Goal: Transaction & Acquisition: Purchase product/service

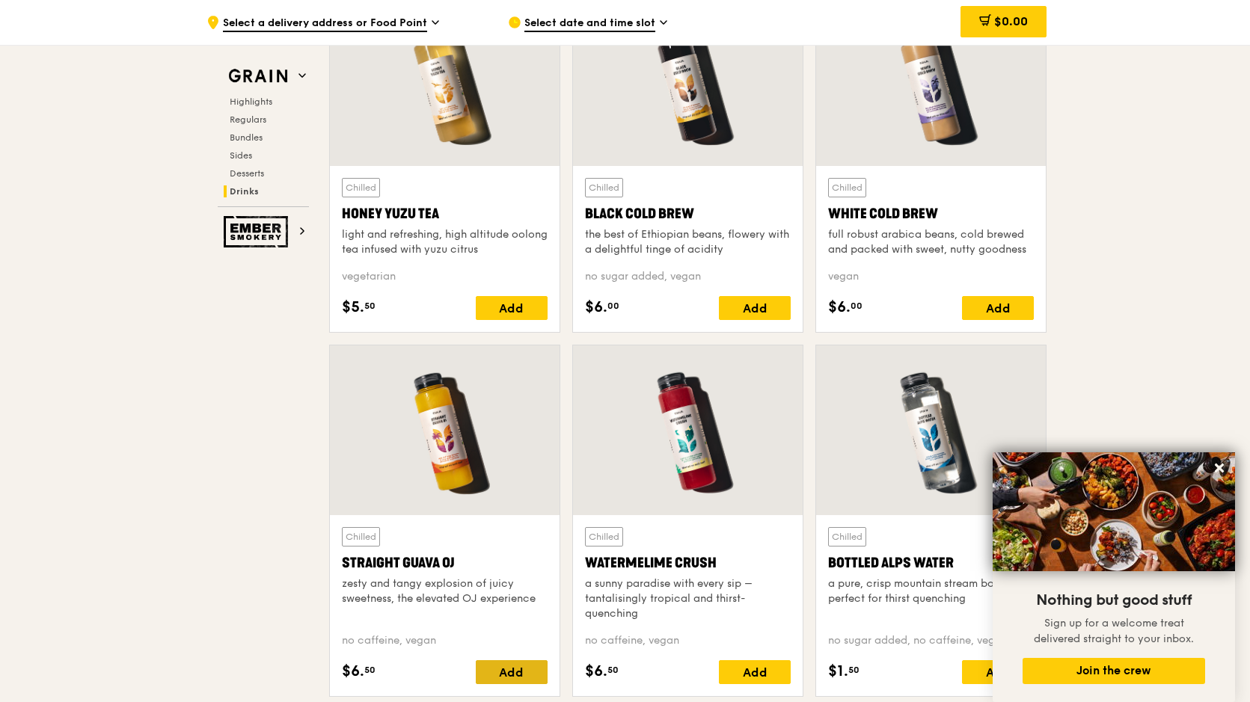
scroll to position [5529, 0]
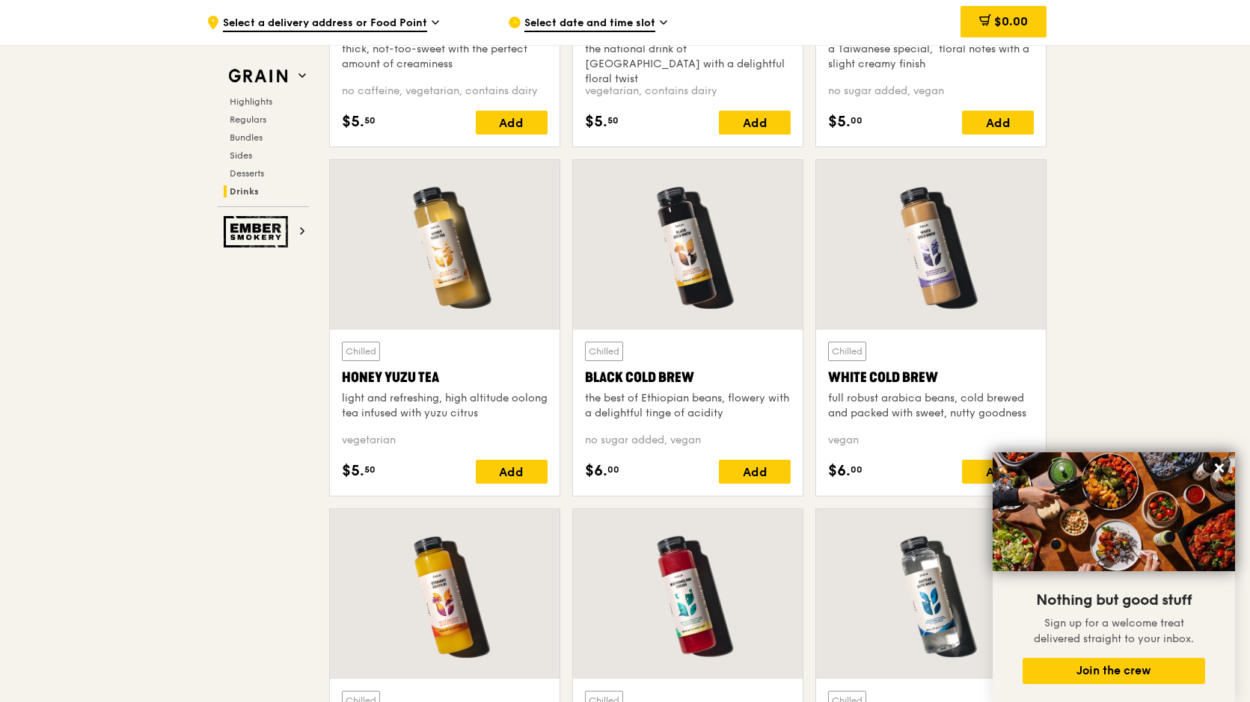
click at [949, 391] on div "full robust arabica beans, cold brewed and packed with sweet, nutty goodness" at bounding box center [931, 406] width 206 height 30
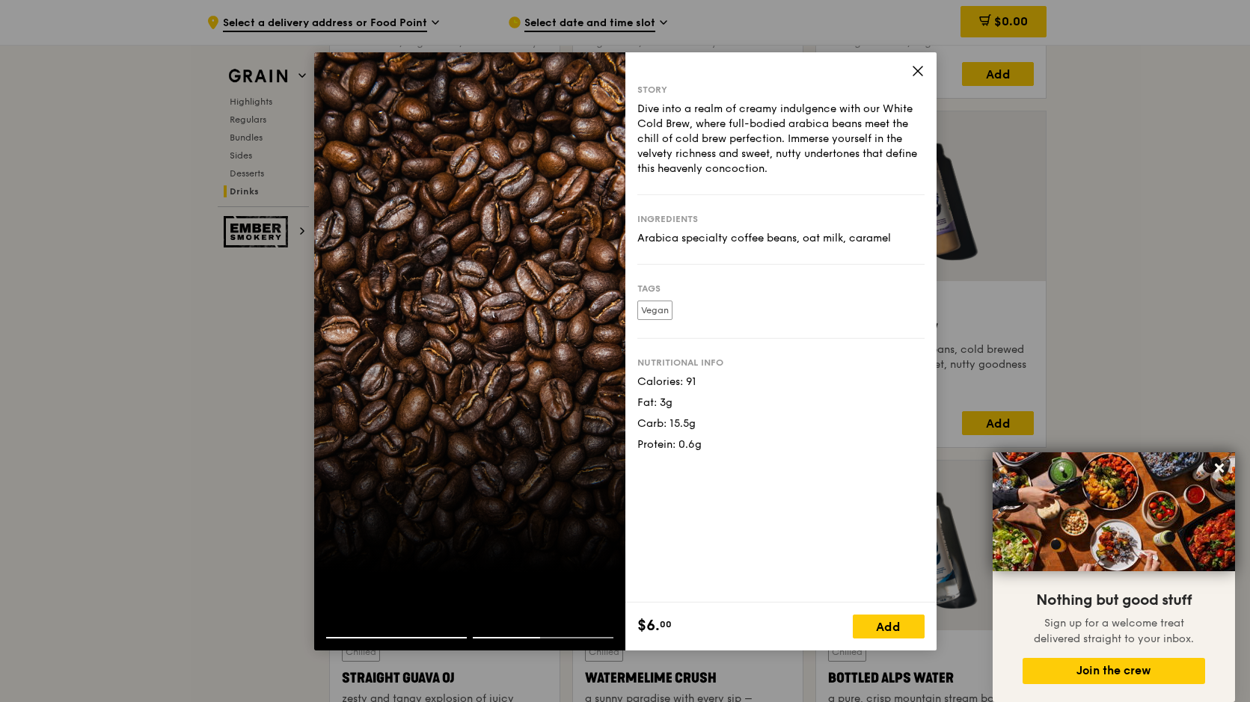
scroll to position [5604, 0]
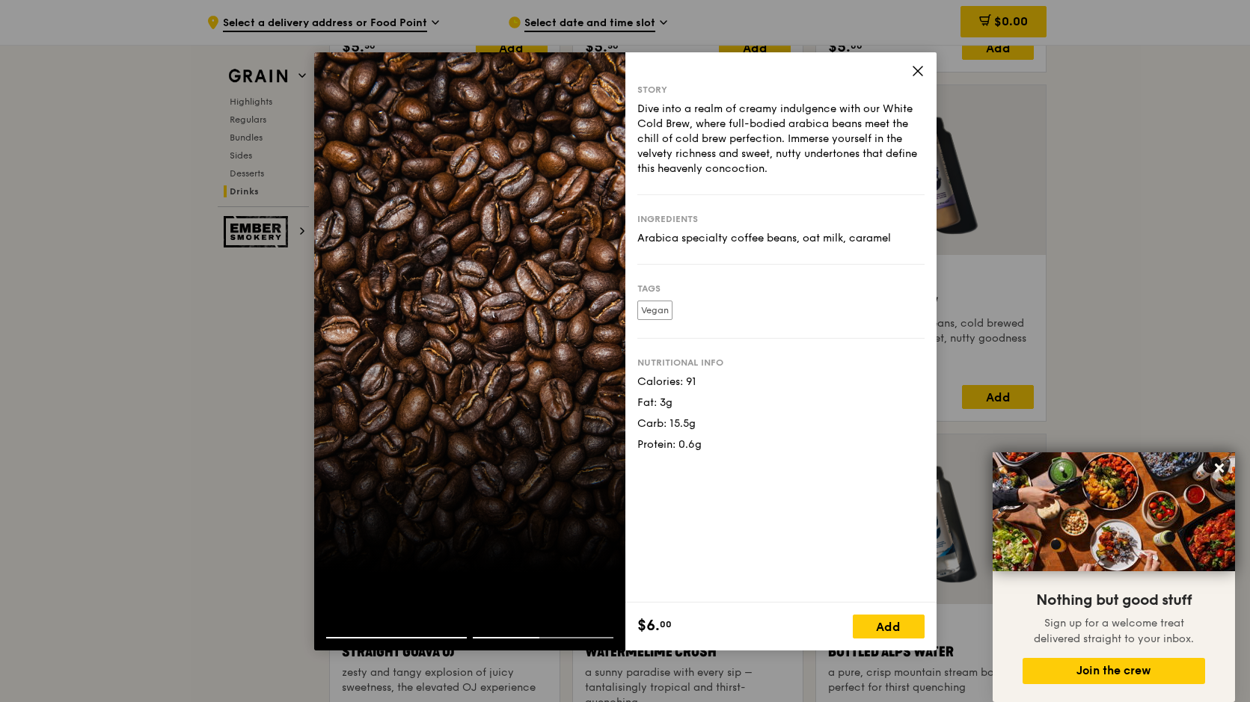
click at [918, 65] on icon at bounding box center [917, 70] width 13 height 13
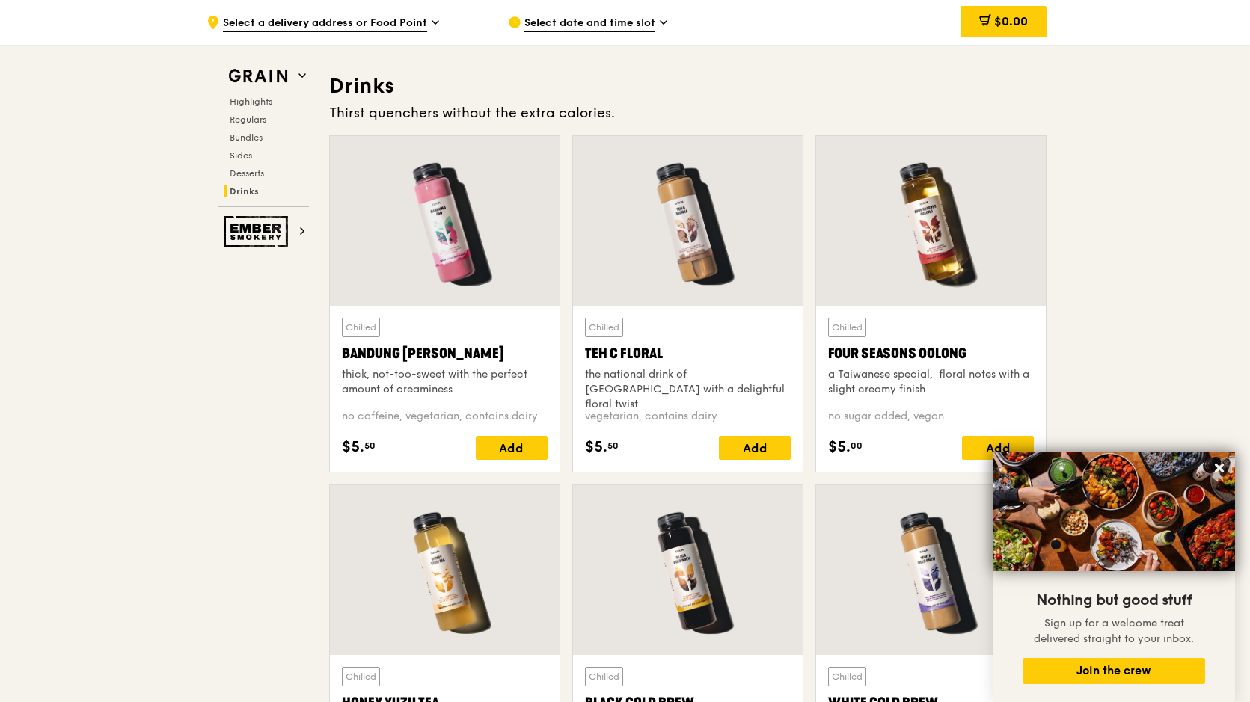
scroll to position [5155, 0]
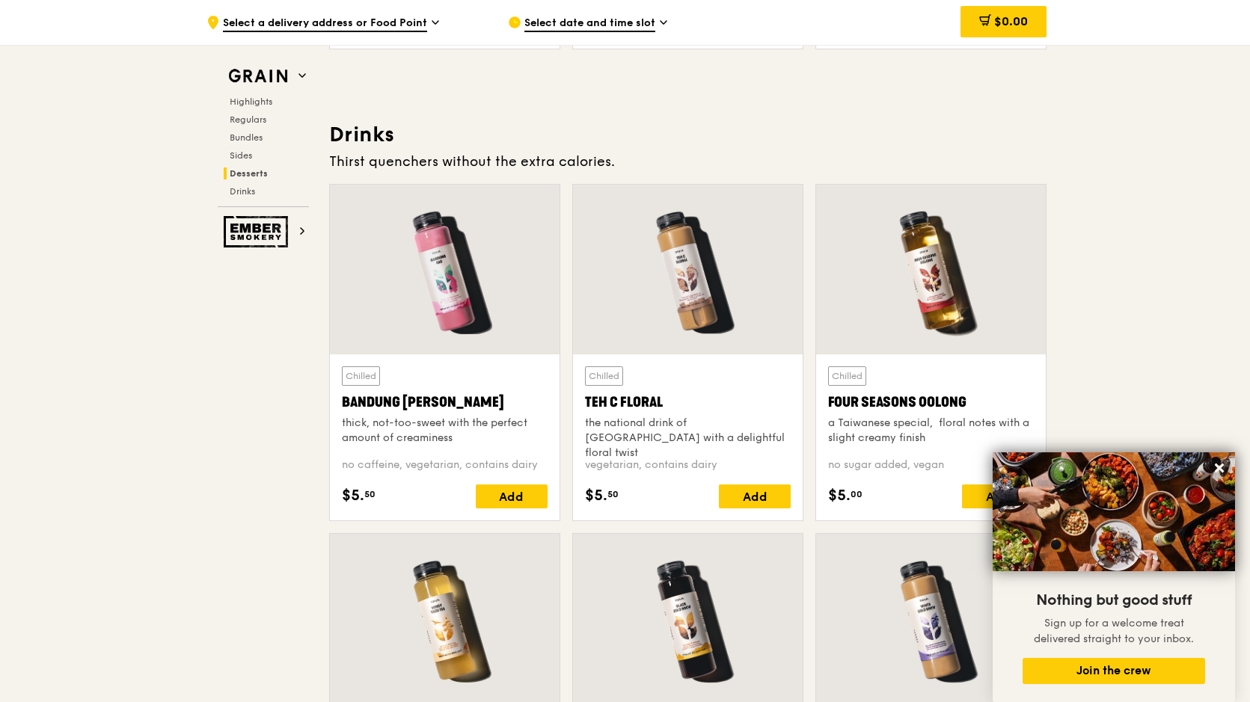
click at [755, 420] on div "the national drink of [GEOGRAPHIC_DATA] with a delightful floral twist" at bounding box center [688, 438] width 206 height 45
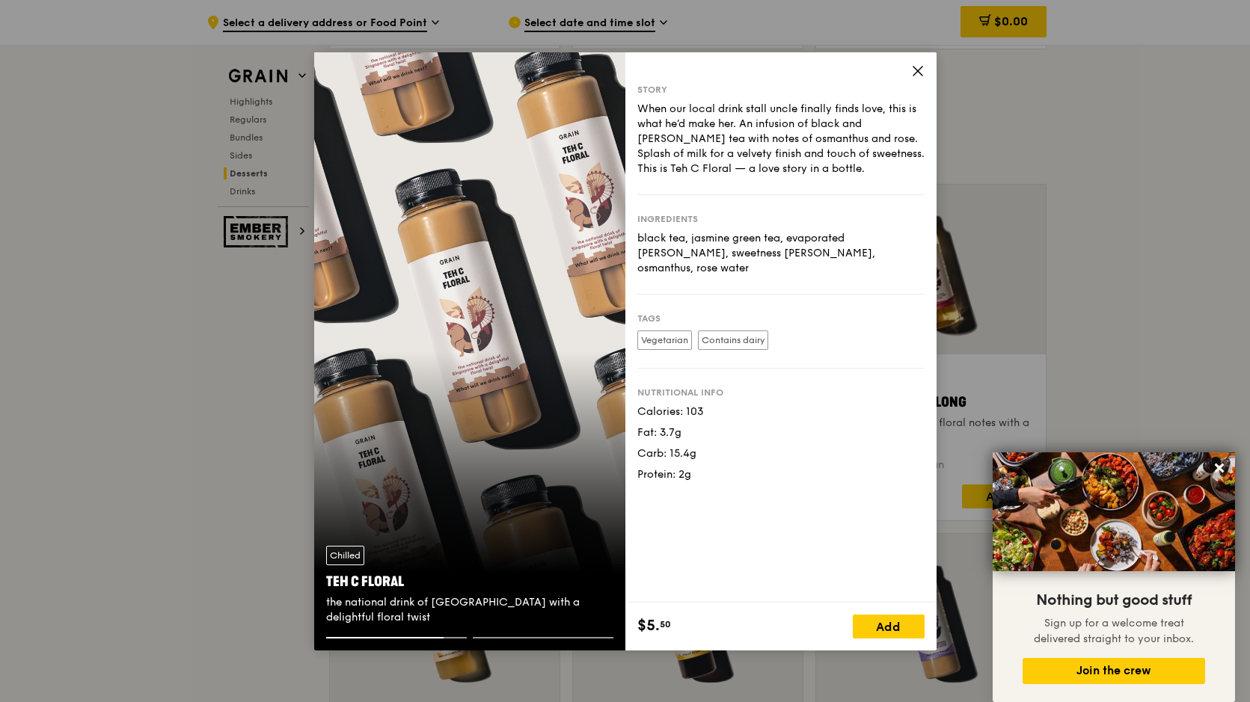
click at [915, 71] on icon at bounding box center [917, 70] width 13 height 13
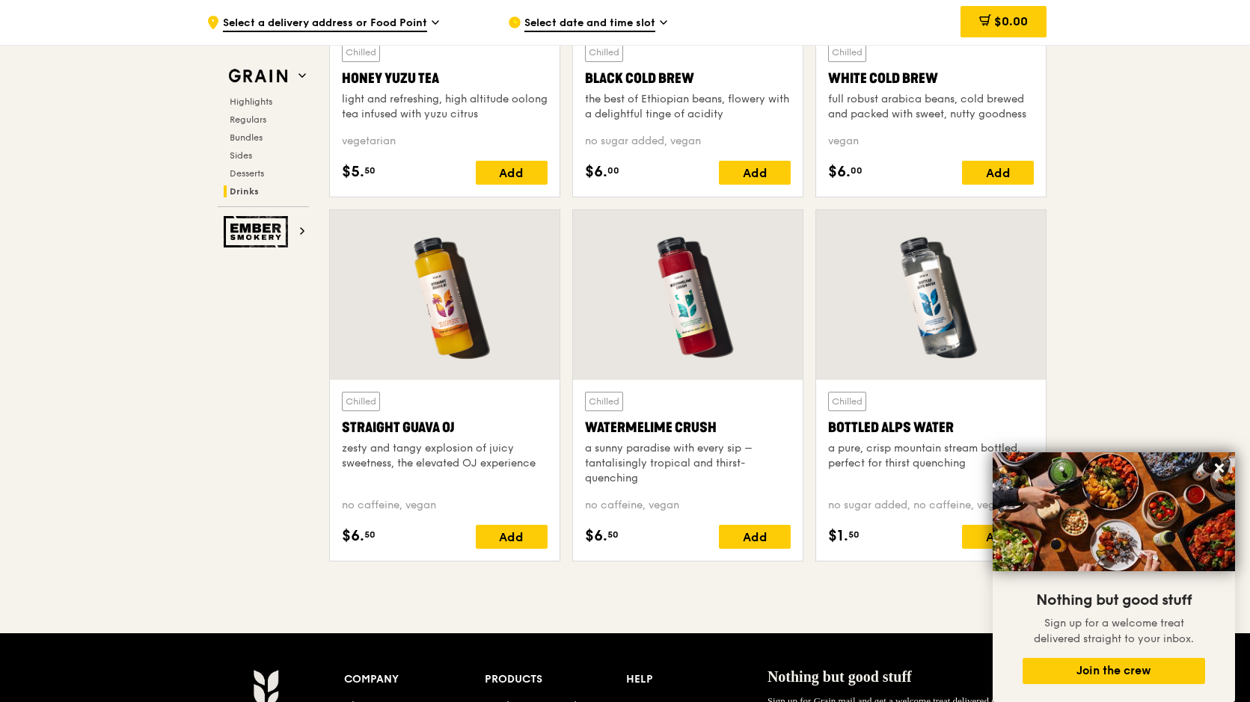
scroll to position [5754, 0]
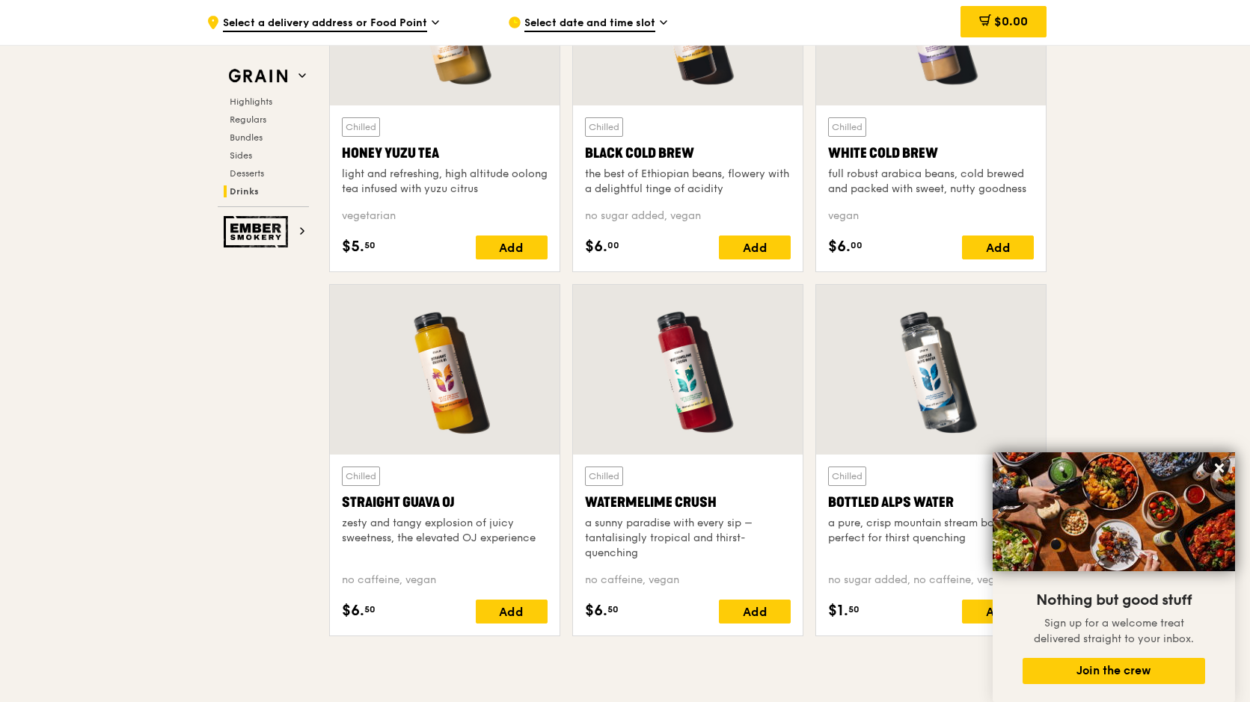
click at [916, 172] on div "full robust arabica beans, cold brewed and packed with sweet, nutty goodness" at bounding box center [931, 182] width 206 height 30
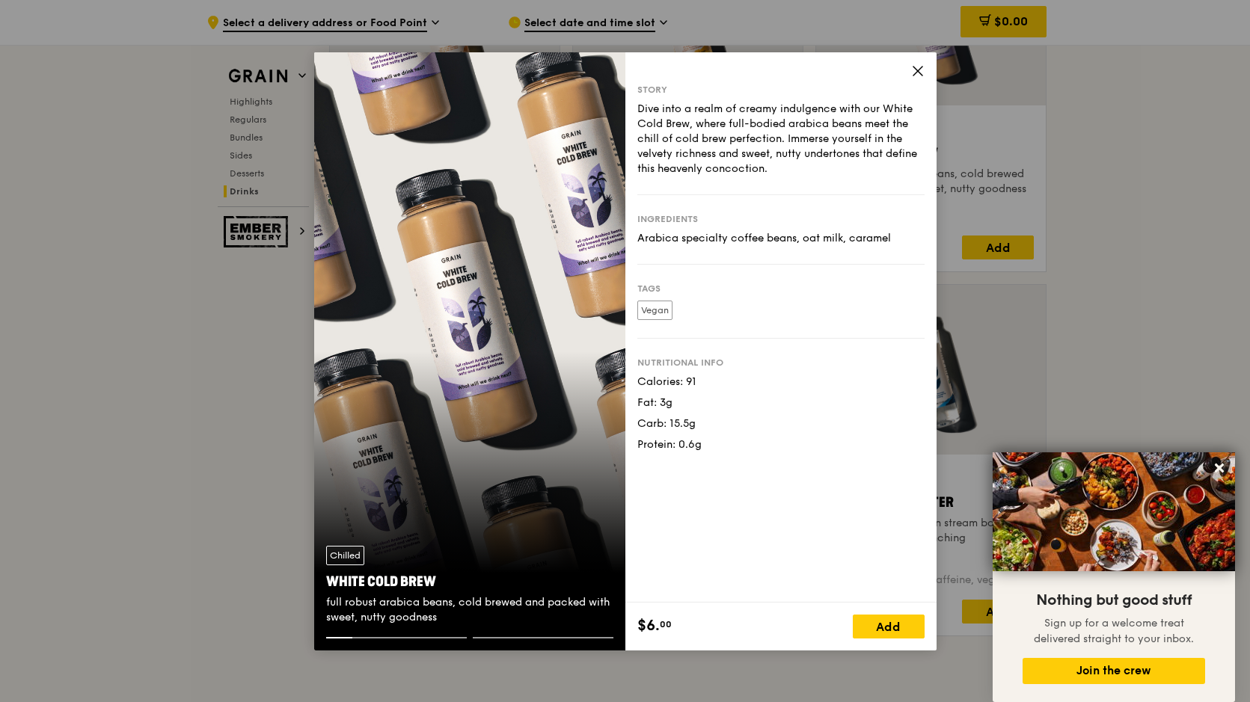
click at [919, 67] on icon at bounding box center [917, 70] width 13 height 13
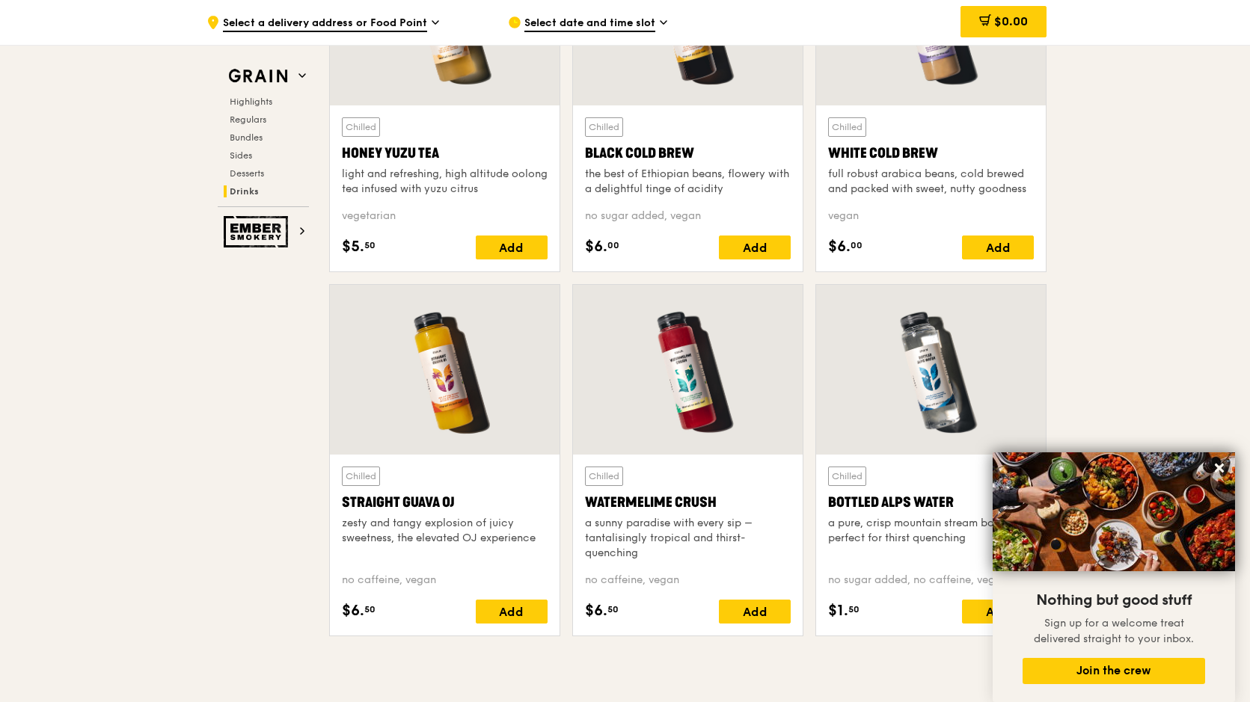
click at [748, 178] on div "the best of Ethiopian beans, flowery with a delightful tinge of acidity" at bounding box center [688, 182] width 206 height 30
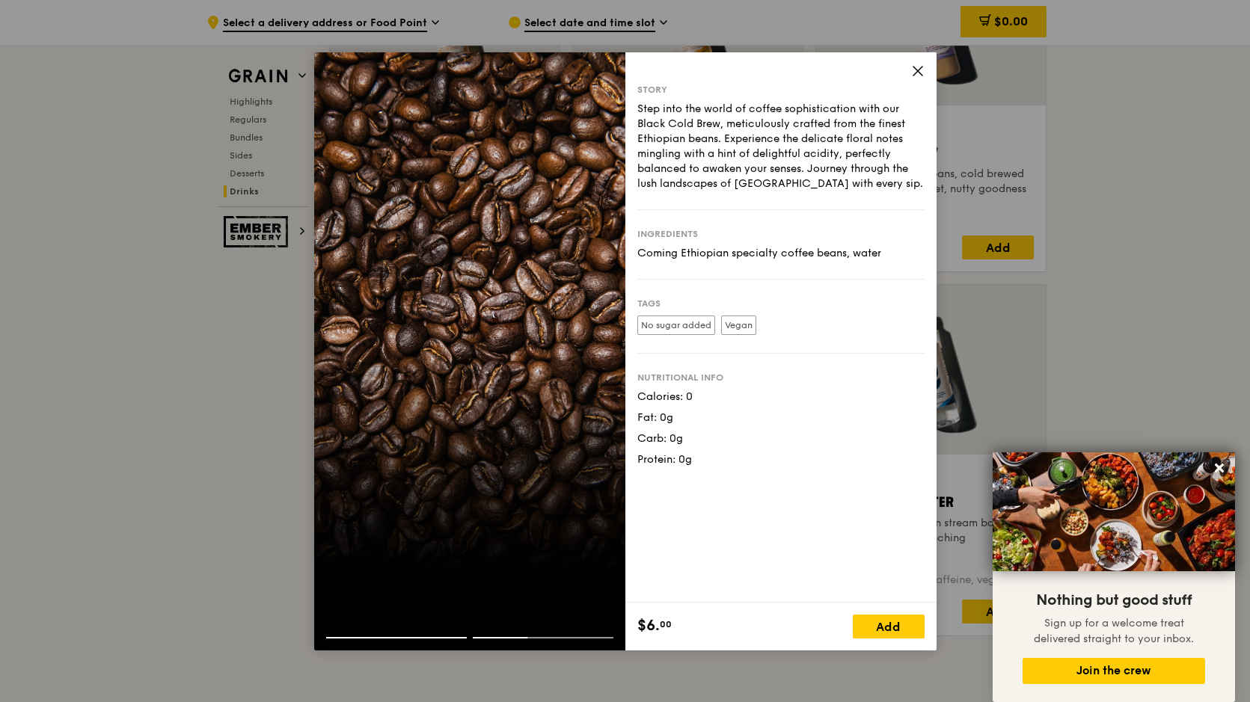
click at [915, 66] on icon at bounding box center [917, 70] width 13 height 13
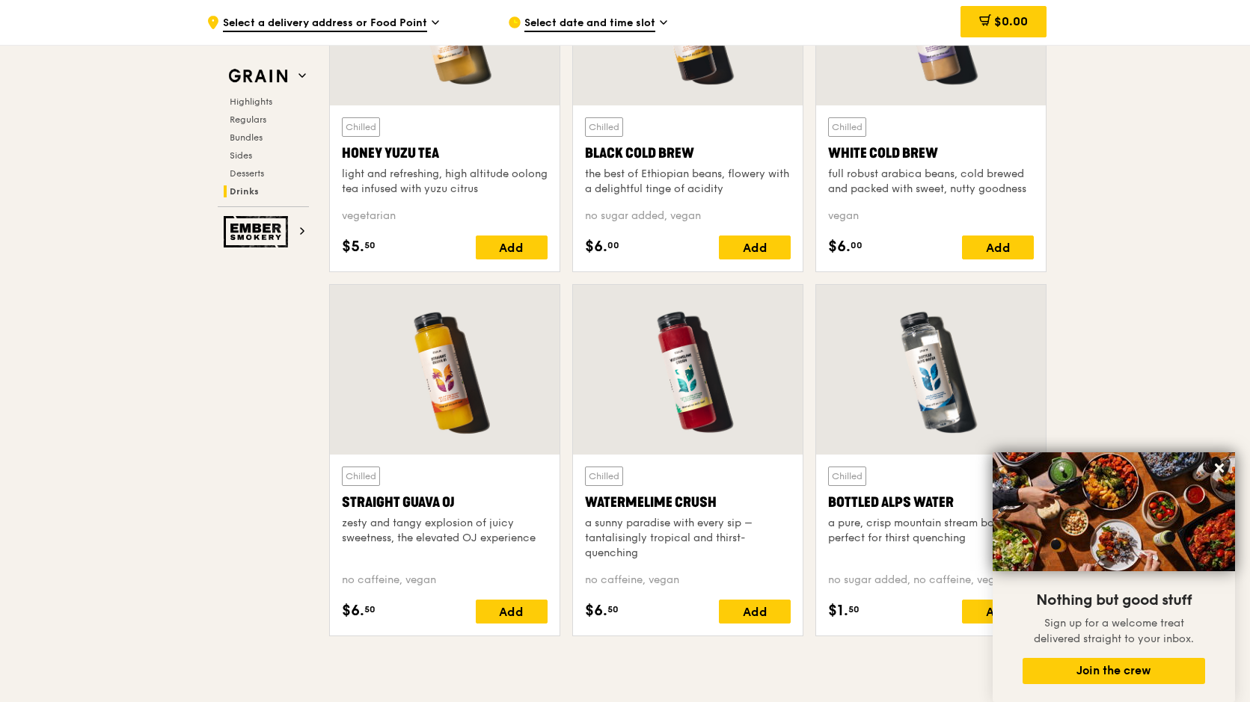
click at [911, 162] on div "White Cold Brew" at bounding box center [931, 153] width 206 height 21
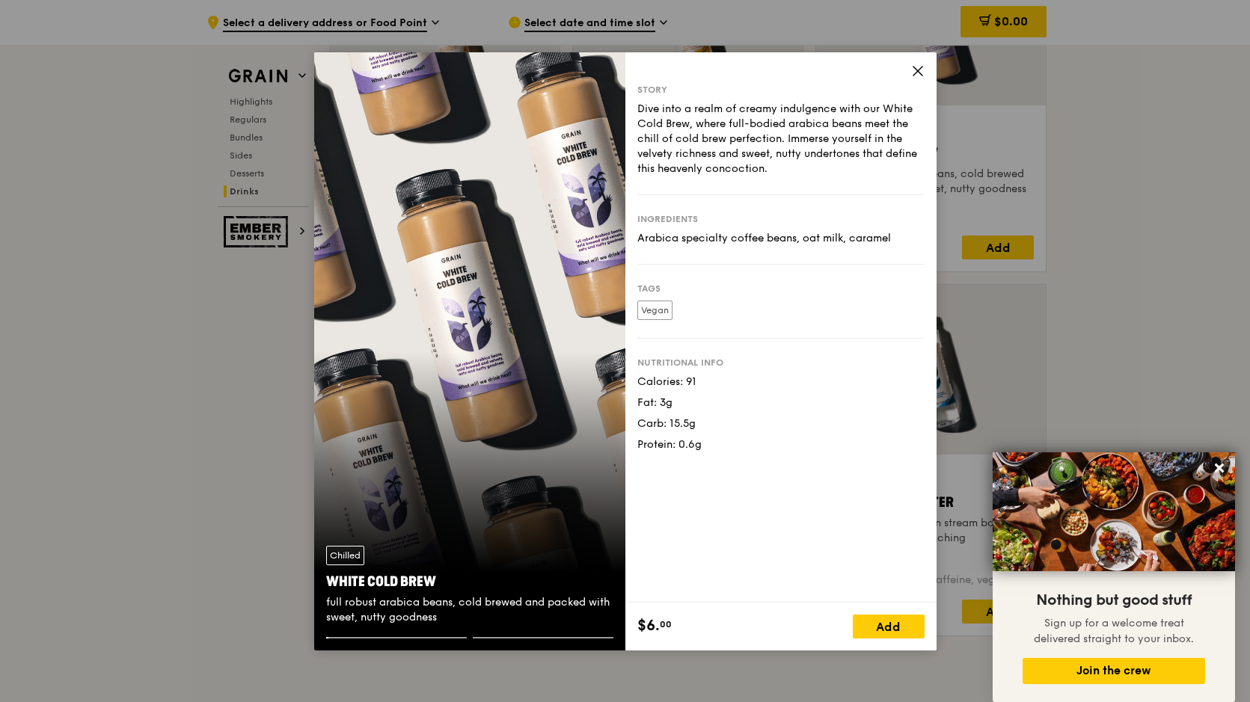
click at [915, 73] on icon at bounding box center [917, 71] width 9 height 9
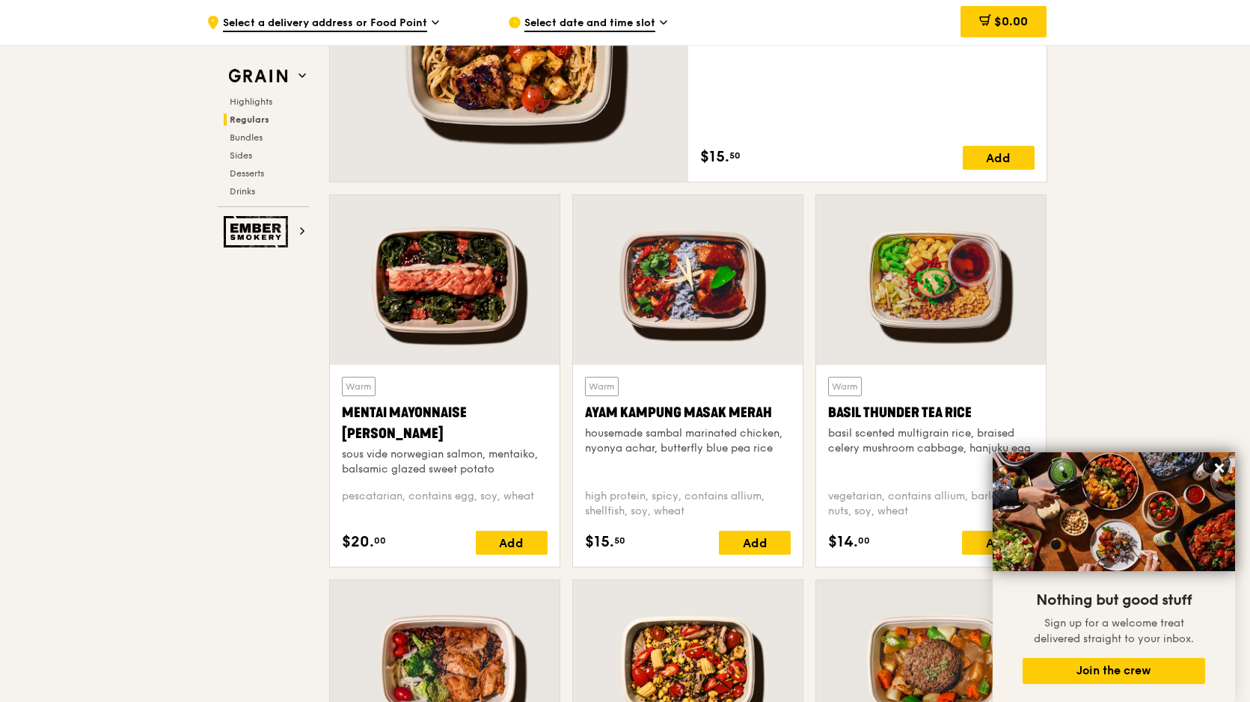
scroll to position [1191, 0]
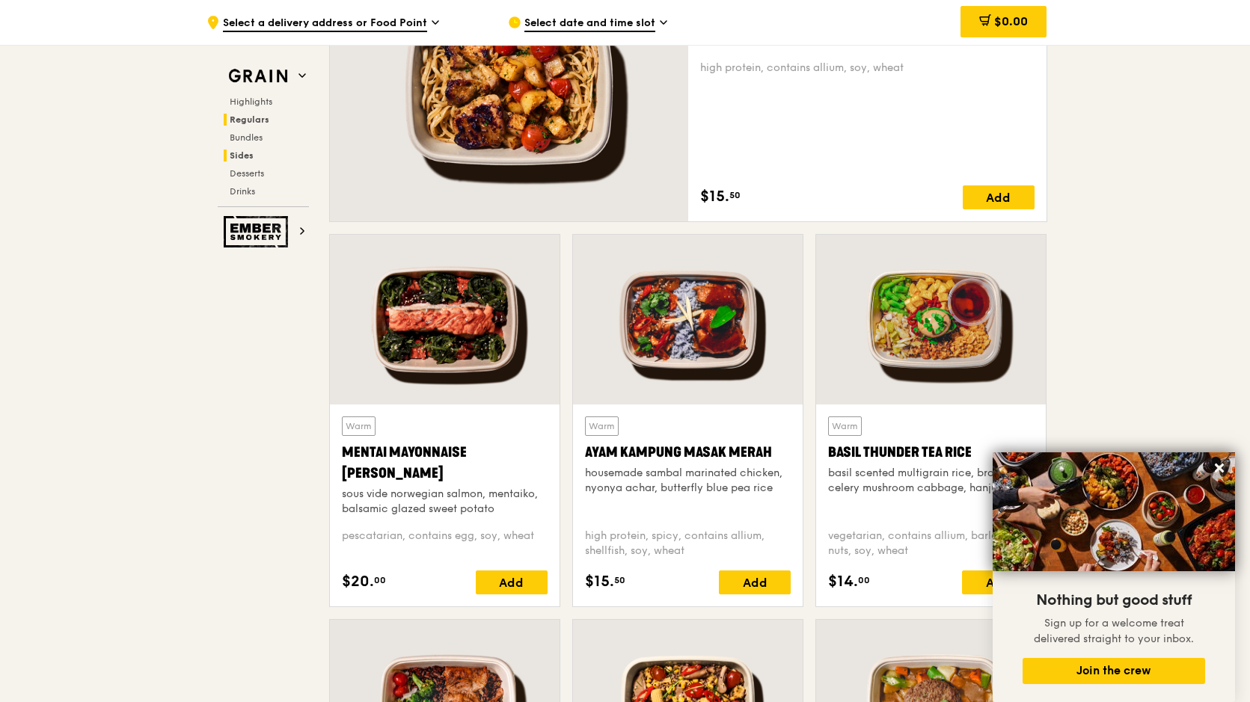
click at [243, 156] on span "Sides" at bounding box center [242, 155] width 24 height 10
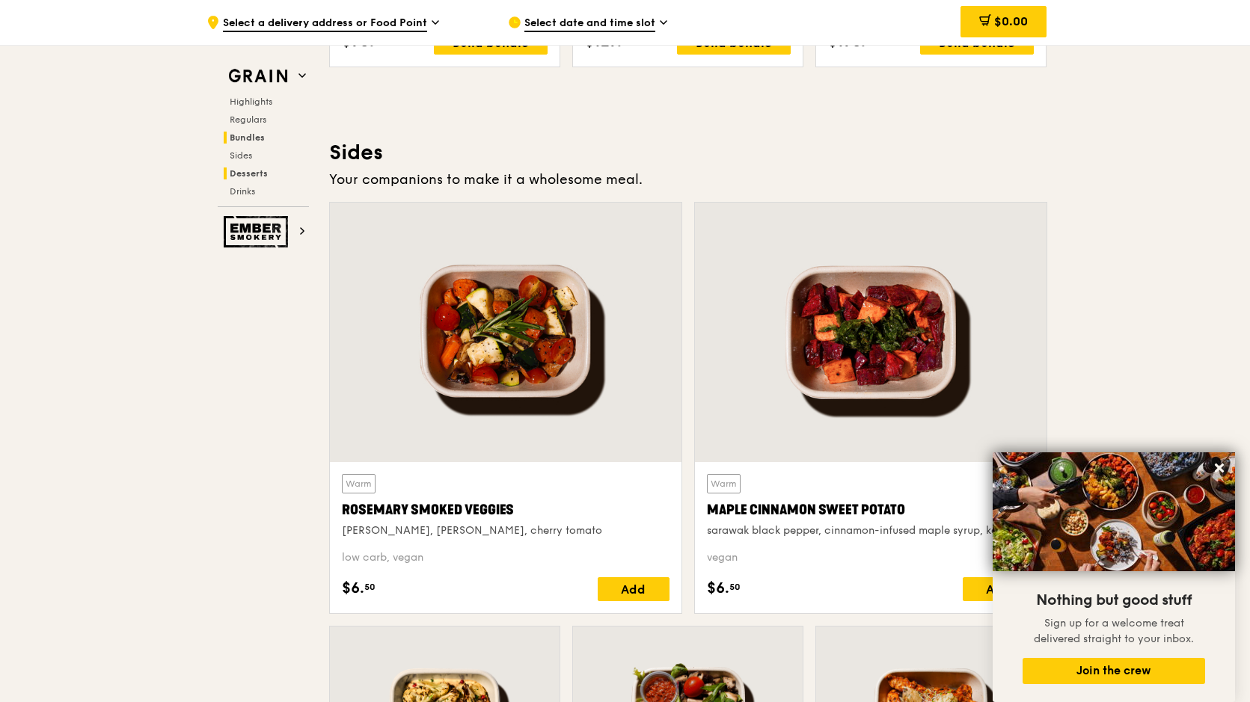
scroll to position [3374, 0]
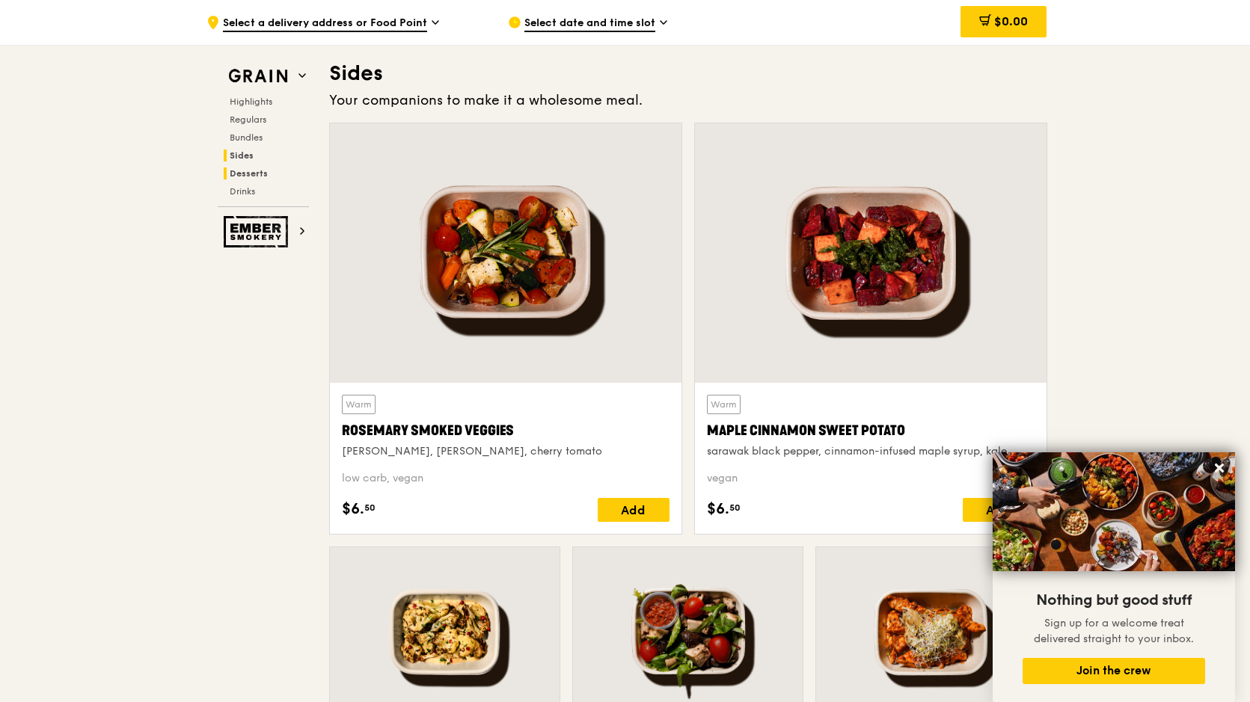
click at [259, 174] on span "Desserts" at bounding box center [249, 173] width 38 height 10
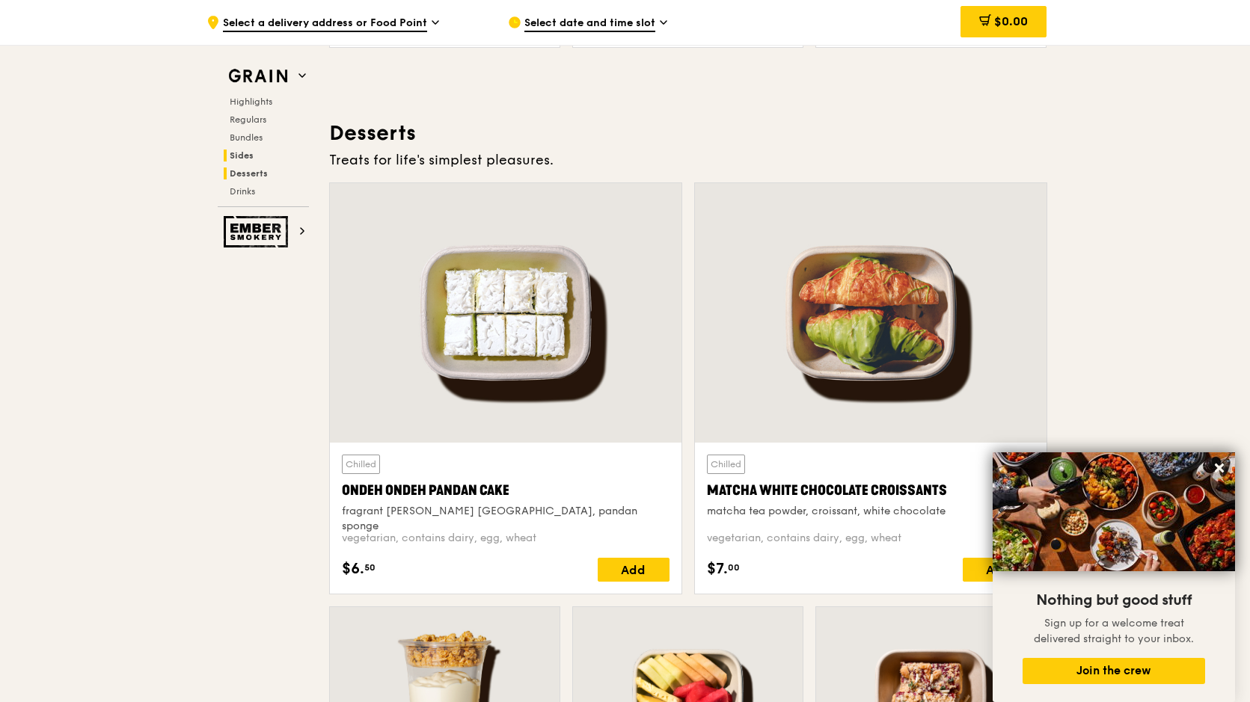
scroll to position [4306, 0]
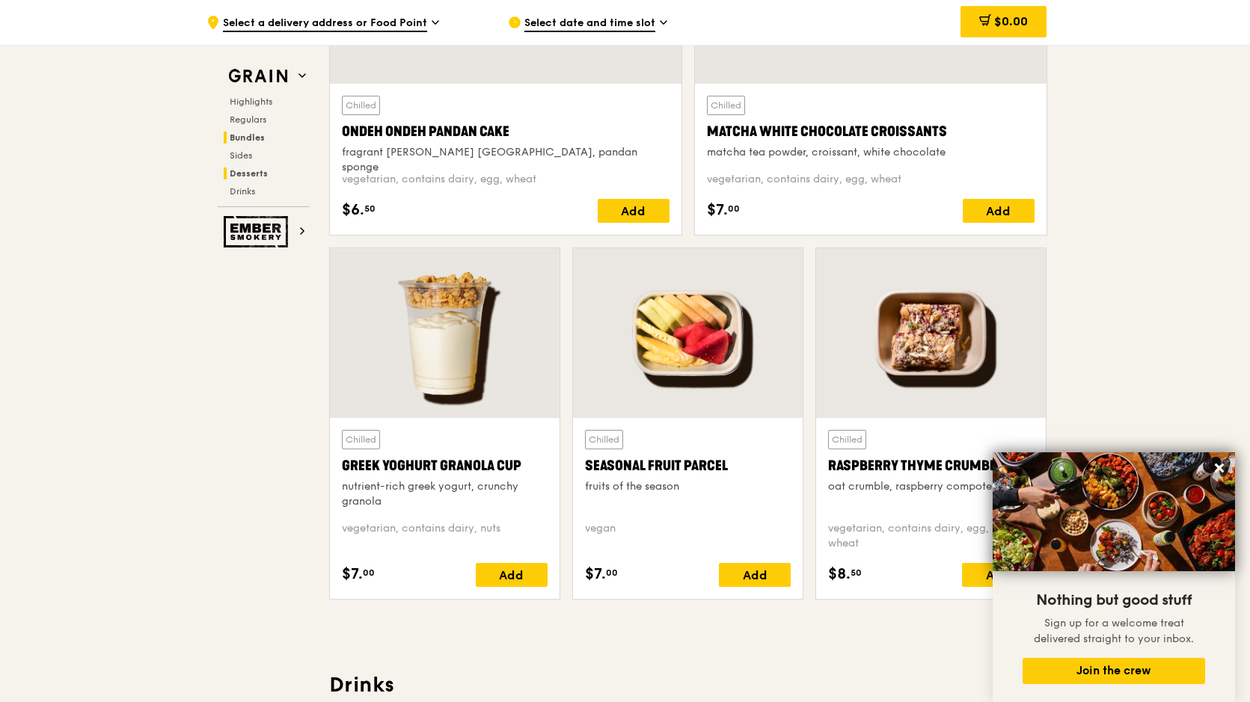
click at [248, 135] on span "Bundles" at bounding box center [247, 137] width 35 height 10
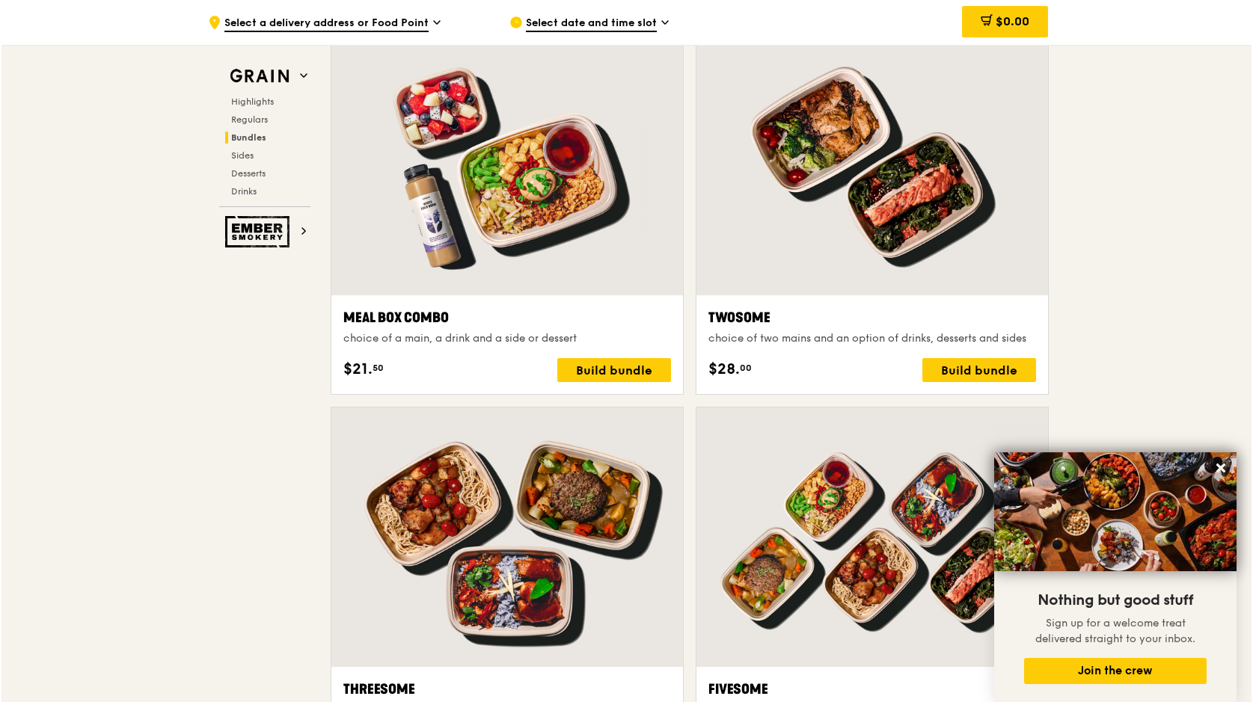
scroll to position [2196, 0]
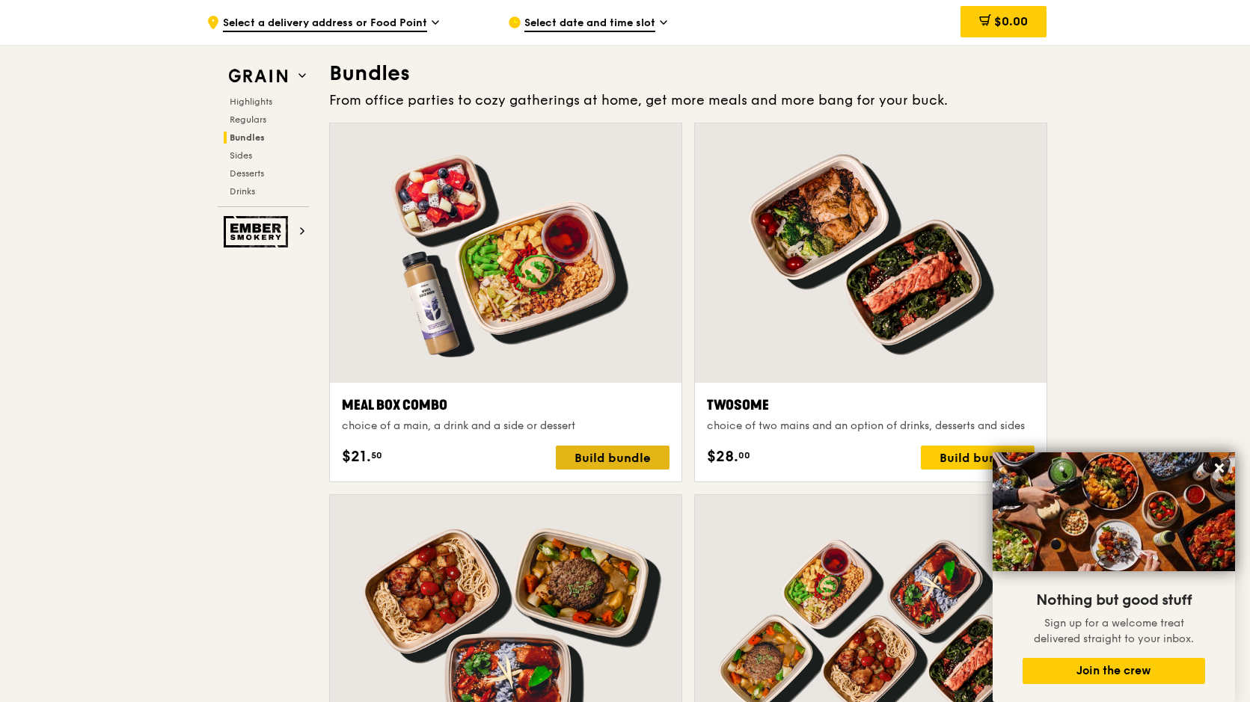
click at [627, 452] on div "Build bundle" at bounding box center [613, 458] width 114 height 24
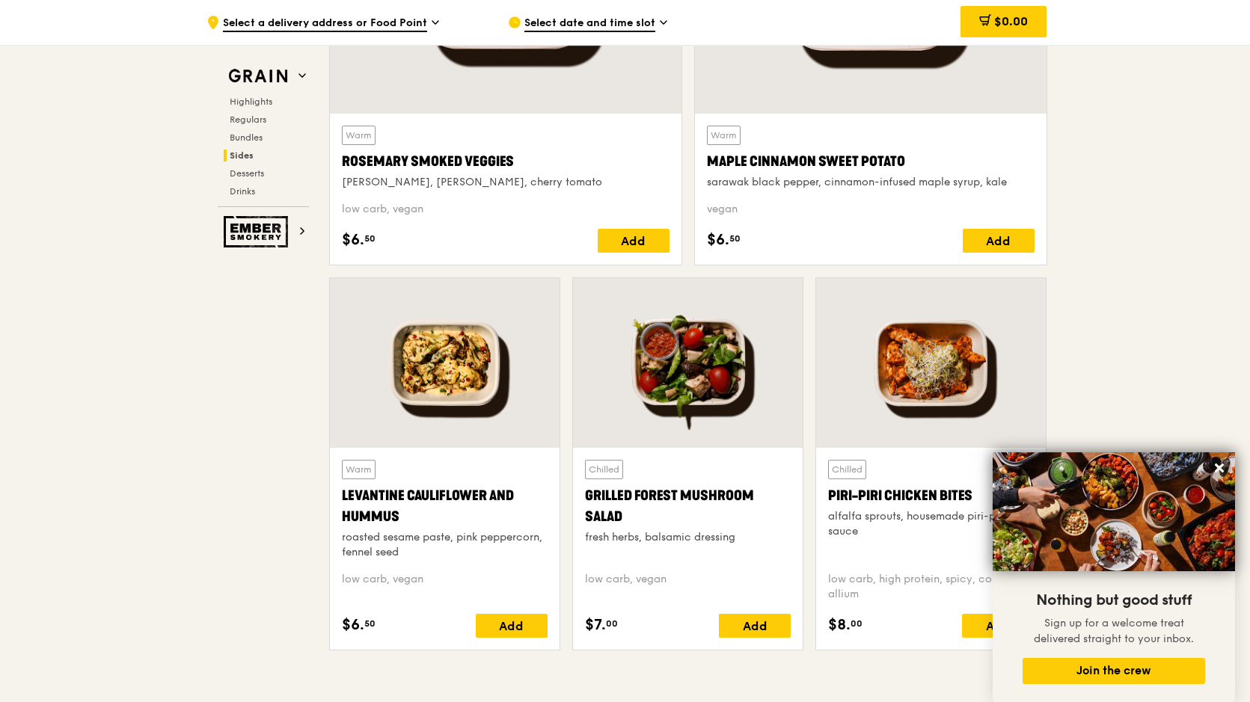
scroll to position [3617, 0]
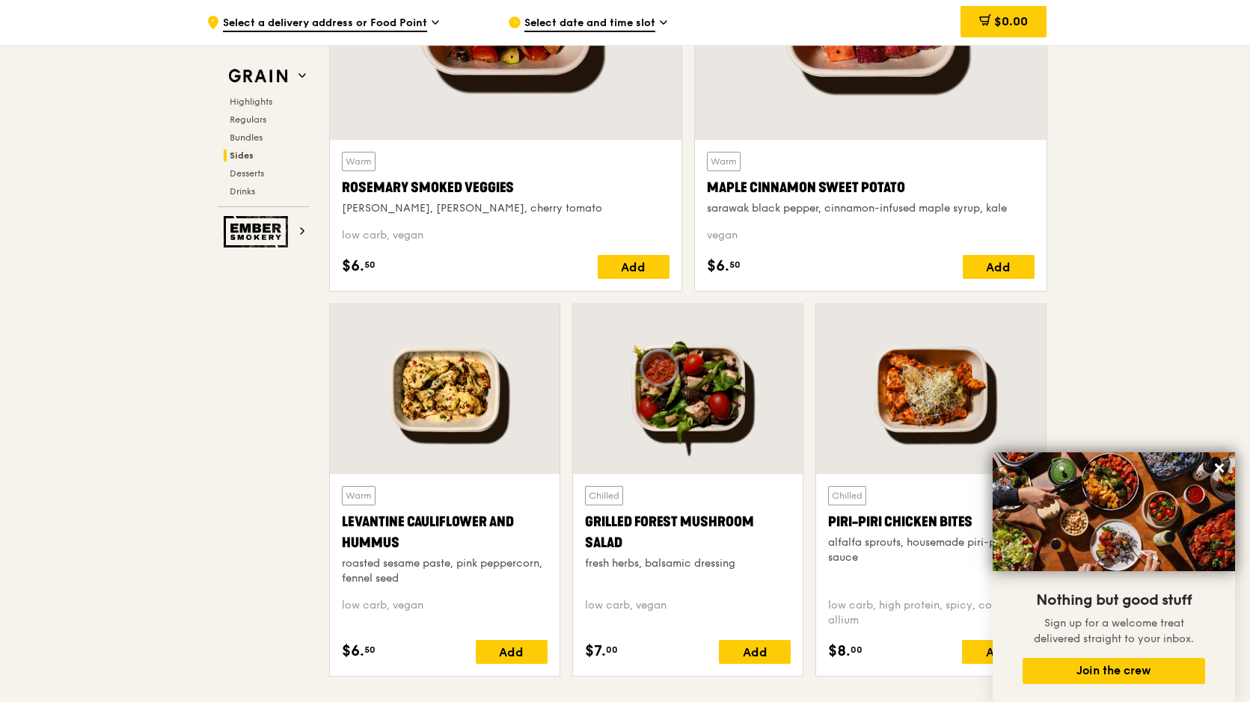
click at [937, 411] on div at bounding box center [931, 389] width 230 height 170
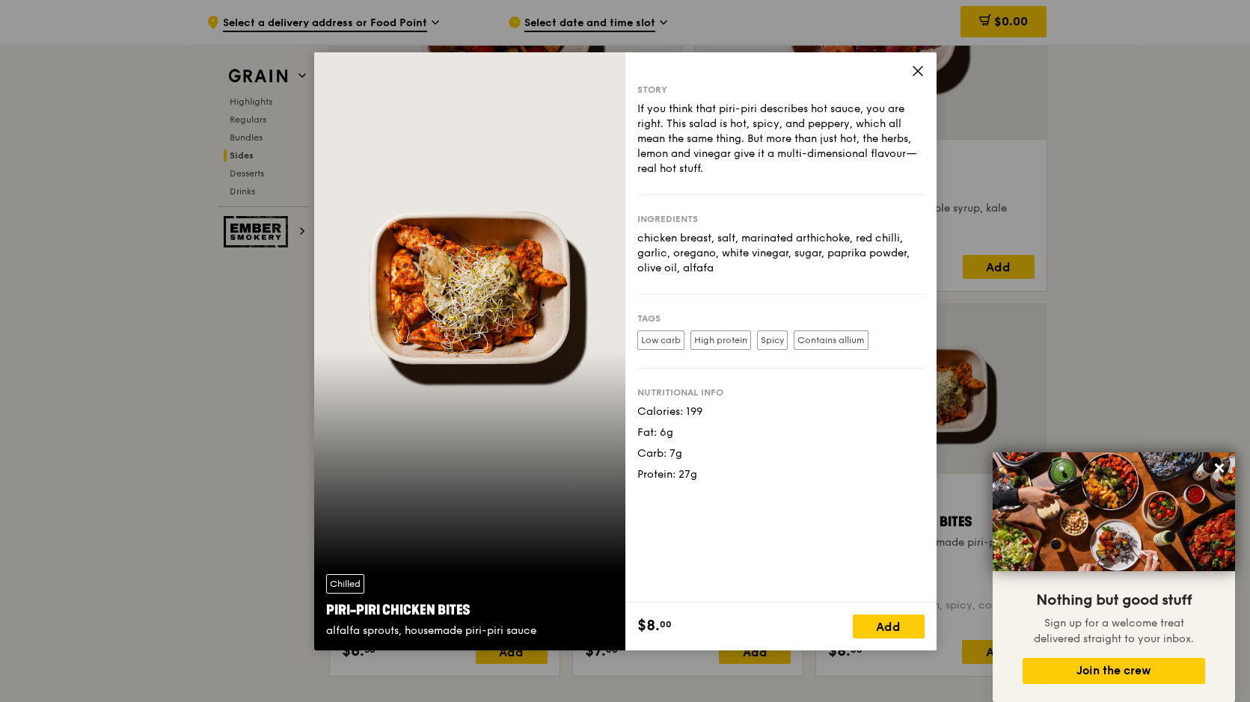
click at [919, 75] on icon at bounding box center [917, 70] width 13 height 13
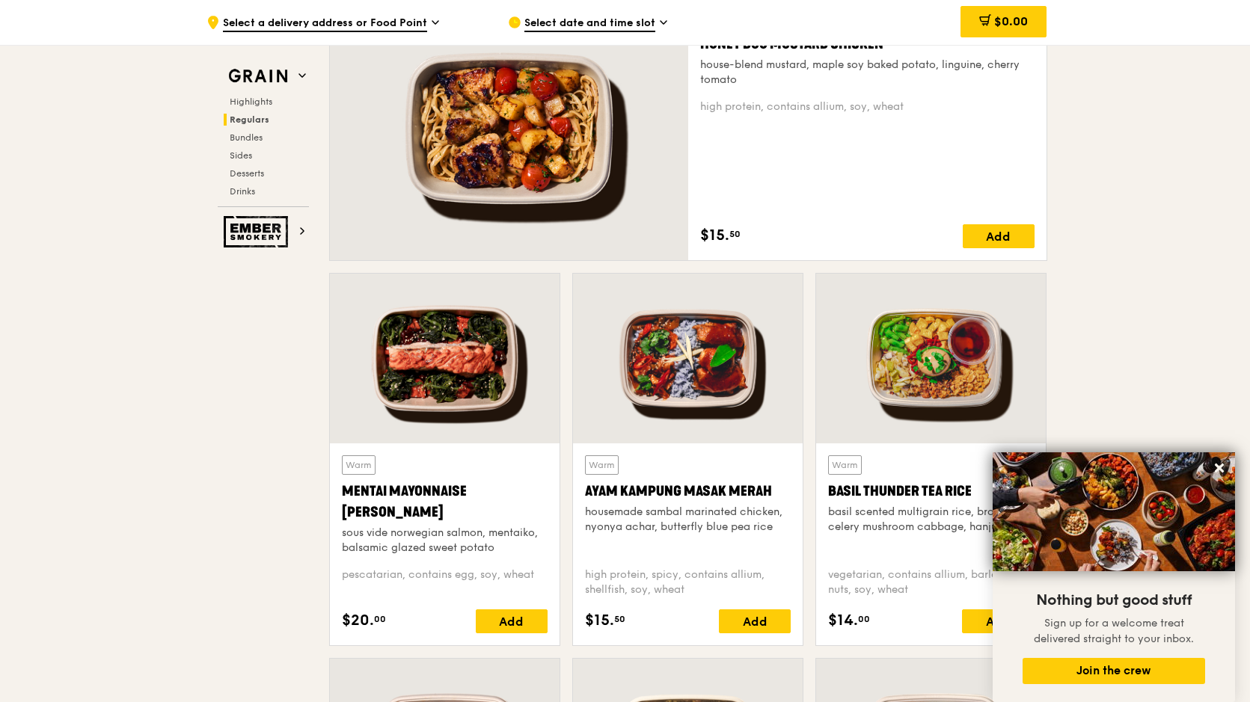
scroll to position [1149, 0]
